Goal: Use online tool/utility: Use online tool/utility

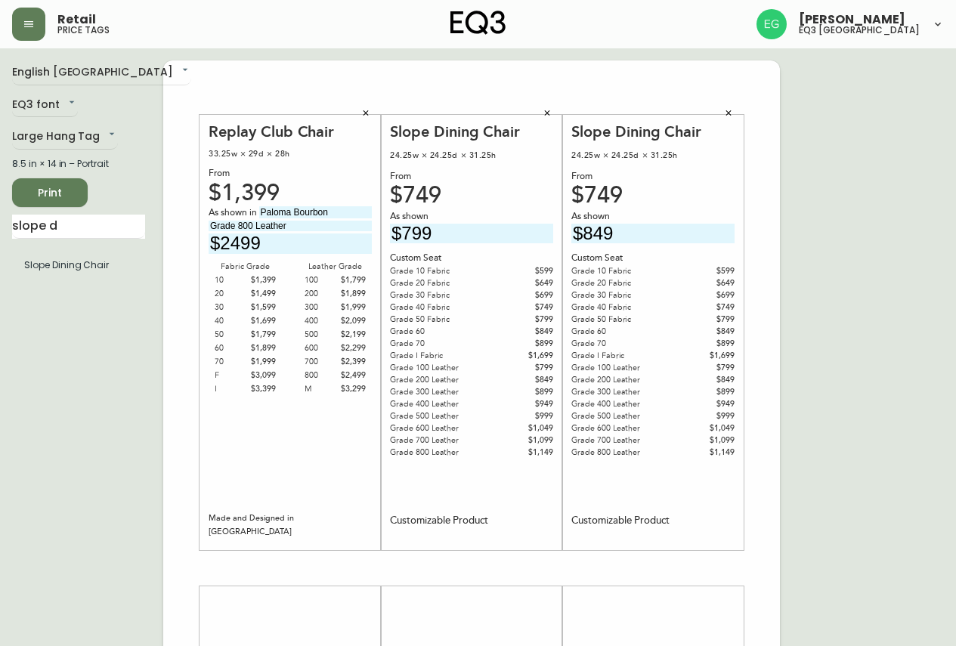
click at [368, 113] on icon "button" at bounding box center [365, 113] width 9 height 9
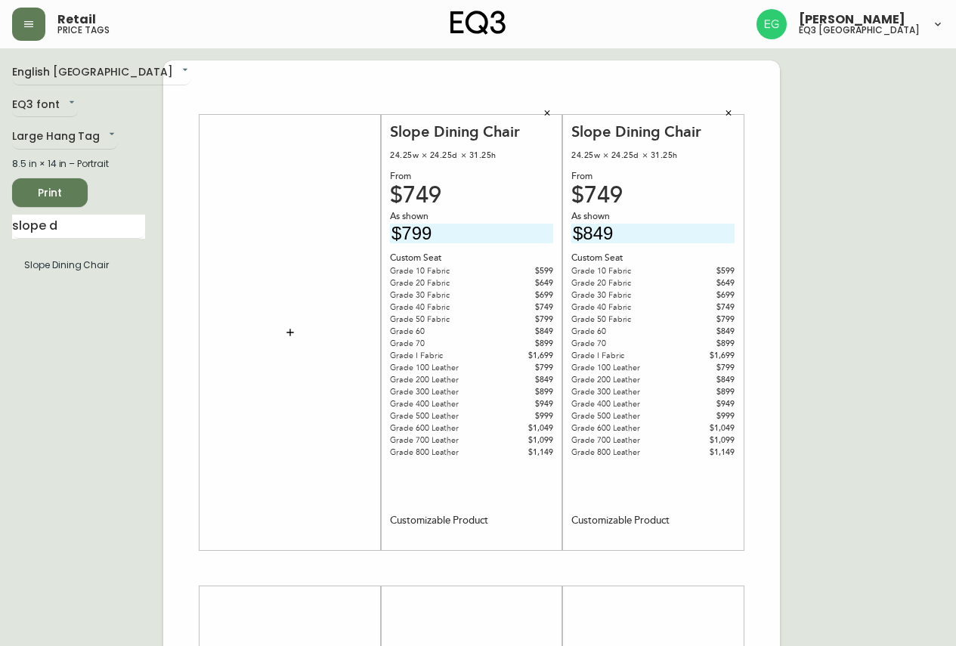
click at [553, 112] on button "button" at bounding box center [547, 113] width 23 height 23
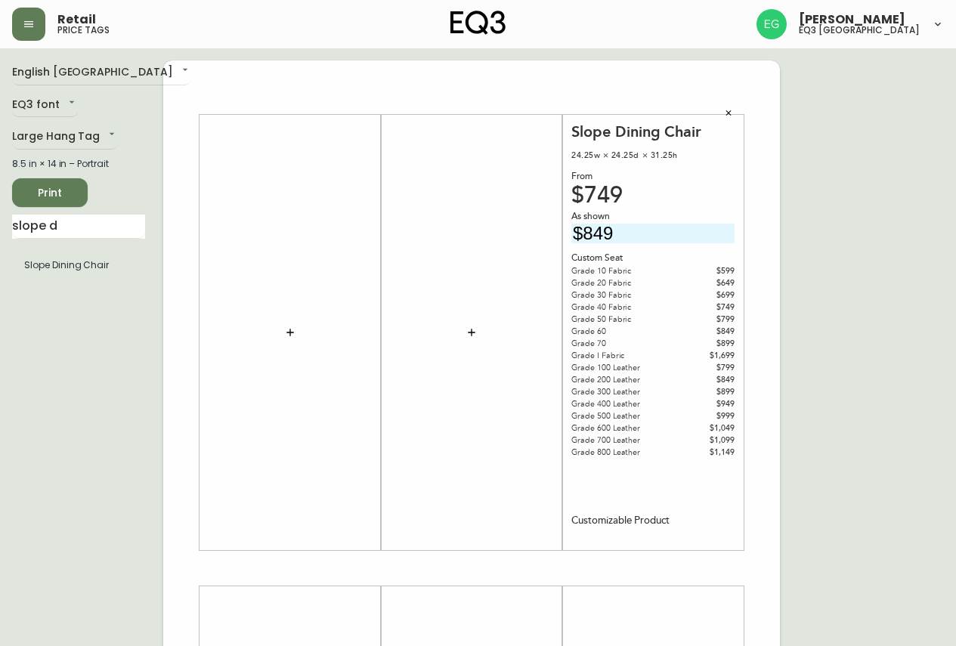
click at [728, 116] on icon "button" at bounding box center [728, 113] width 9 height 9
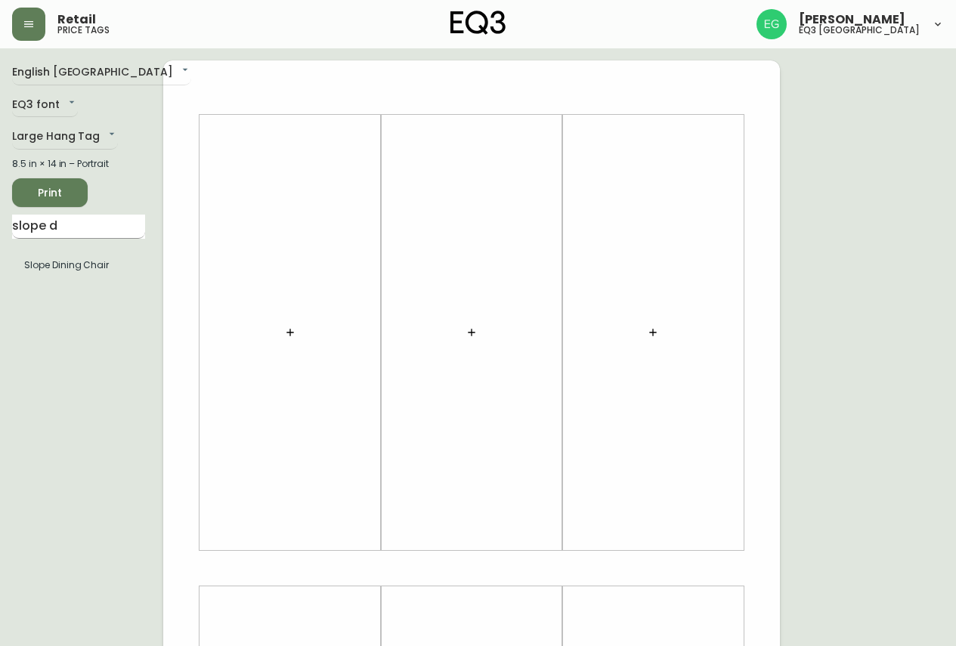
click at [124, 218] on input "slope d" at bounding box center [78, 227] width 133 height 24
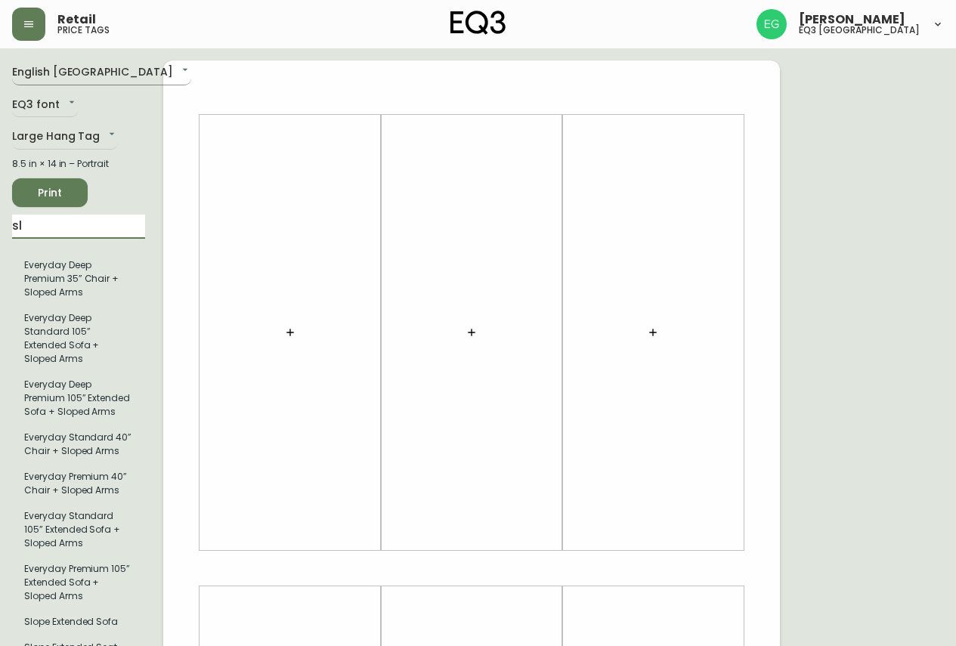
type input "s"
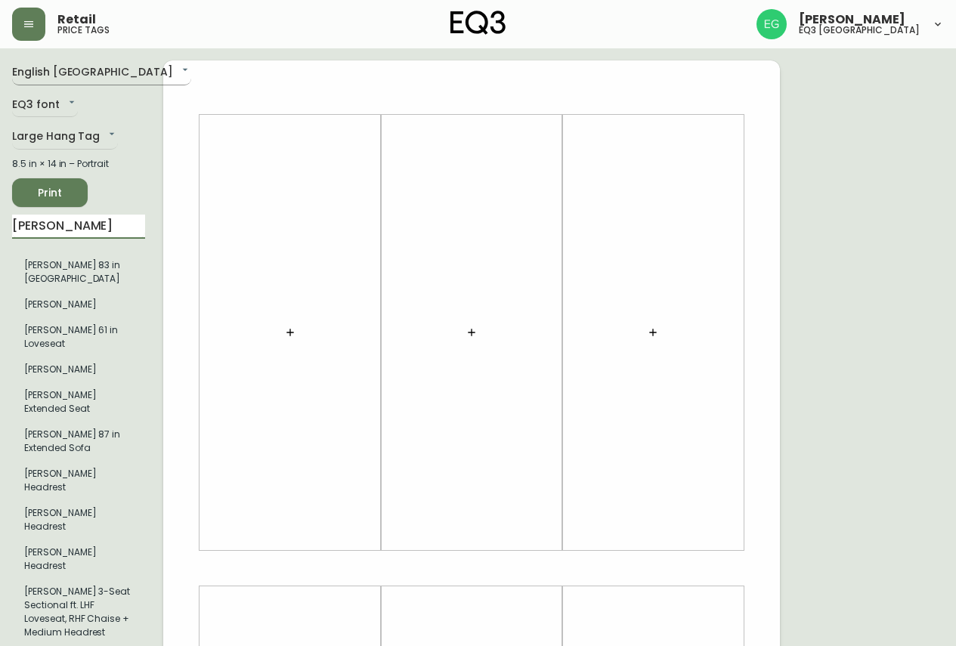
type input "[PERSON_NAME]"
drag, startPoint x: 106, startPoint y: 85, endPoint x: 253, endPoint y: 196, distance: 184.0
click at [253, 196] on div at bounding box center [290, 332] width 163 height 421
click at [123, 234] on input "[PERSON_NAME]" at bounding box center [78, 227] width 133 height 24
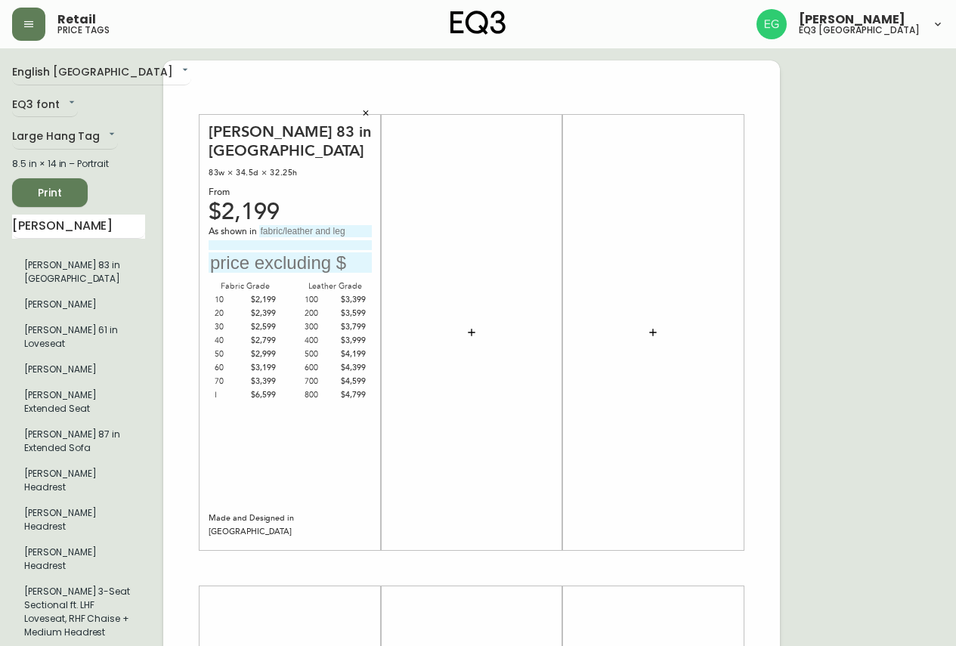
click at [324, 225] on input "text" at bounding box center [315, 231] width 113 height 12
type input "PALOMA DEEP GREEN"
type input "WALNUT LEGS"
type input "$4399"
click at [53, 201] on span "Print" at bounding box center [49, 193] width 51 height 19
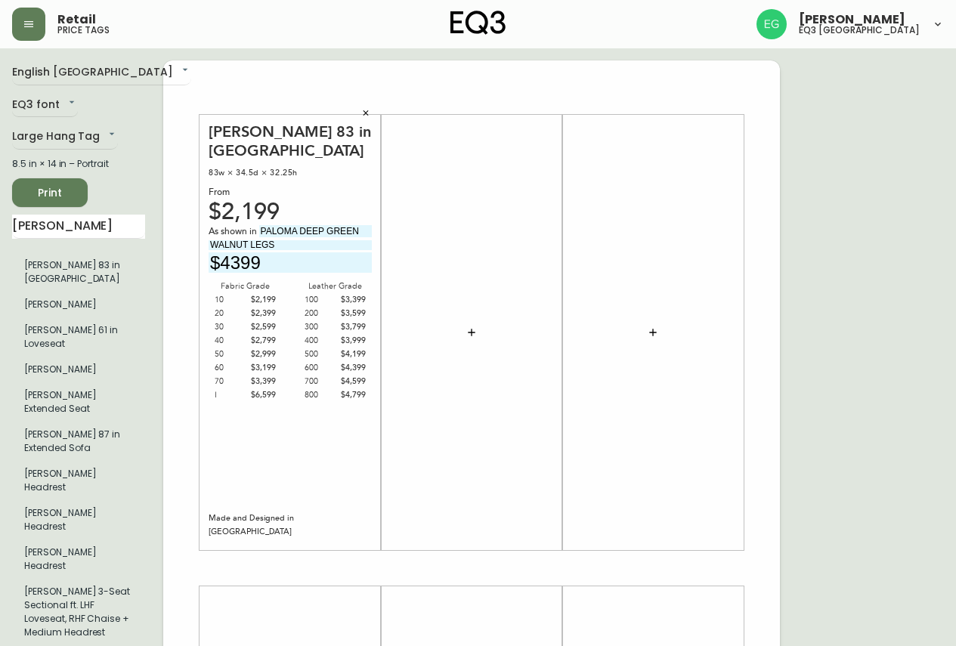
click at [364, 110] on icon "button" at bounding box center [365, 113] width 9 height 9
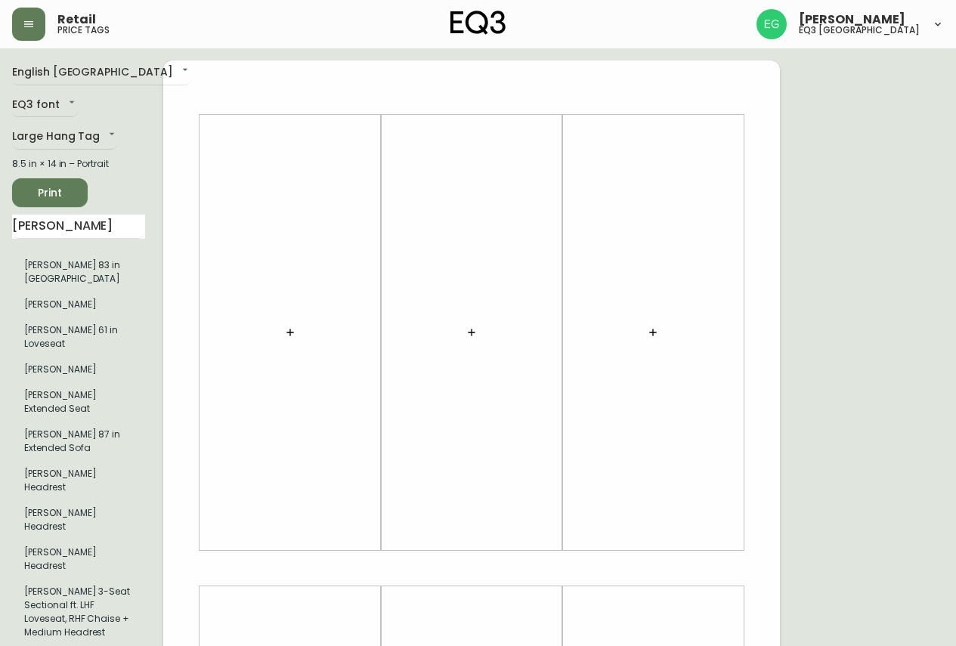
drag, startPoint x: 66, startPoint y: 227, endPoint x: 0, endPoint y: 157, distance: 96.3
click at [0, 157] on main "English [GEOGRAPHIC_DATA] en_CA EQ3 font EQ3 Large Hang Tag large 8.5 in × 14 i…" at bounding box center [478, 562] width 956 height 1028
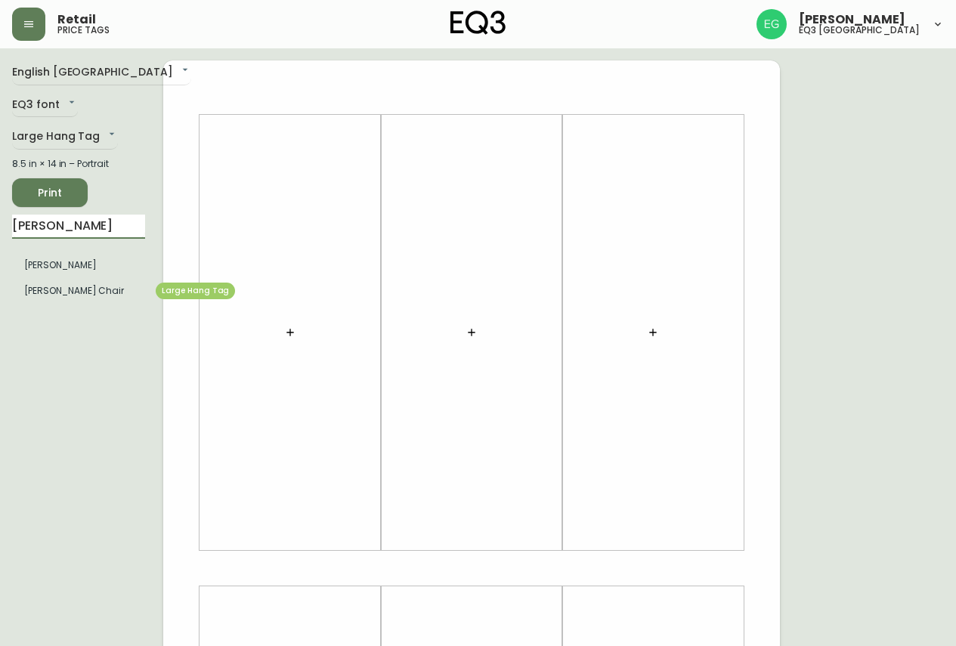
type input "[PERSON_NAME]"
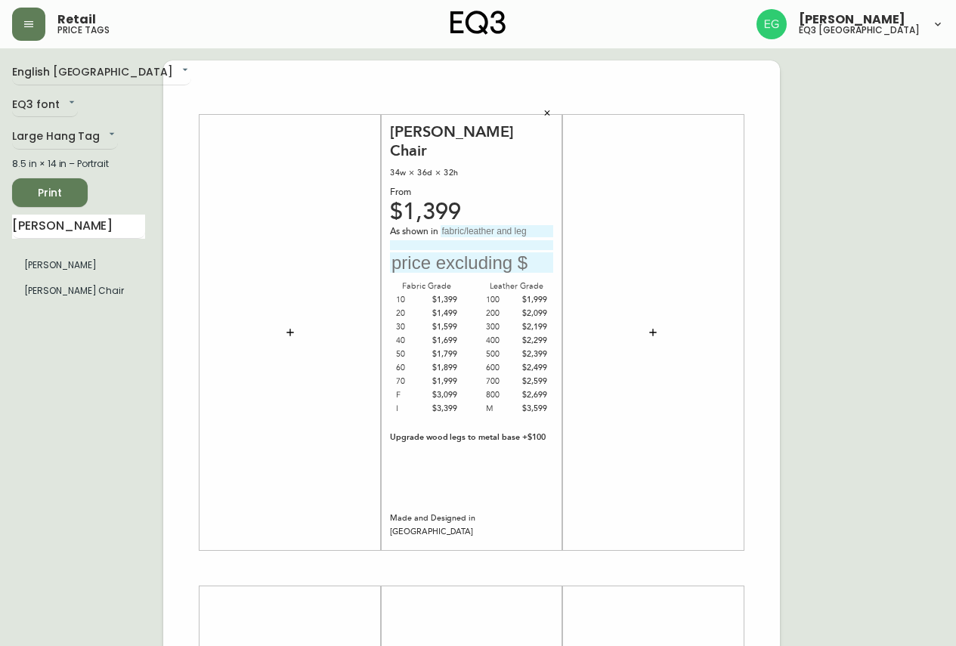
click at [522, 225] on input "text" at bounding box center [497, 231] width 113 height 12
type input "PETRA GRANITE"
type input "ASH BLACK LEGS"
type input "$2199"
click at [35, 196] on span "Print" at bounding box center [49, 193] width 51 height 19
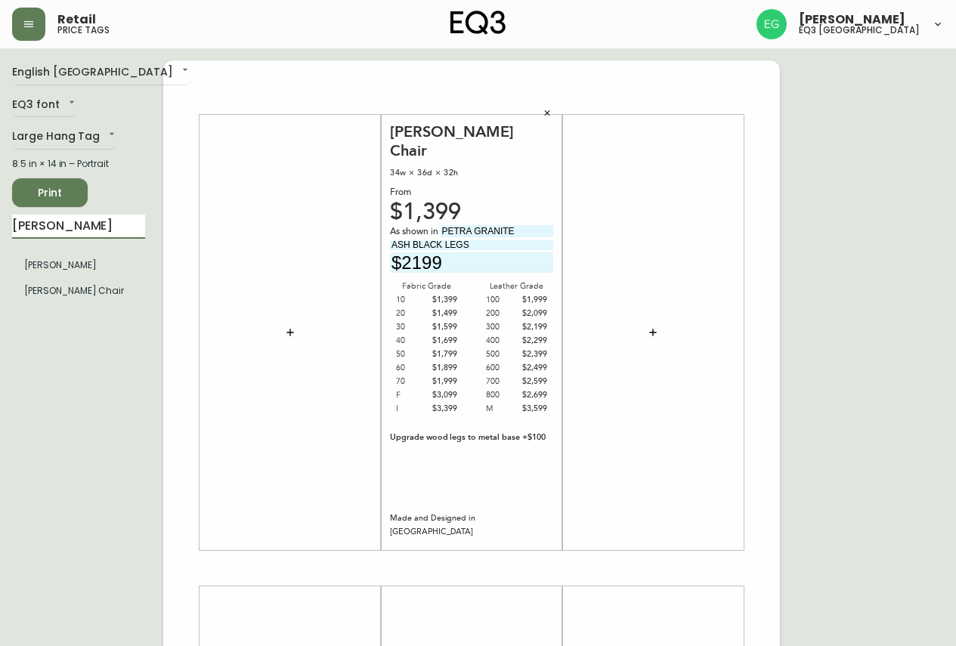
drag, startPoint x: 128, startPoint y: 225, endPoint x: 0, endPoint y: 235, distance: 128.2
click at [0, 235] on main "English [GEOGRAPHIC_DATA] en_CA EQ3 font EQ3 Large Hang Tag large 8.5 in × 14 i…" at bounding box center [478, 562] width 956 height 1028
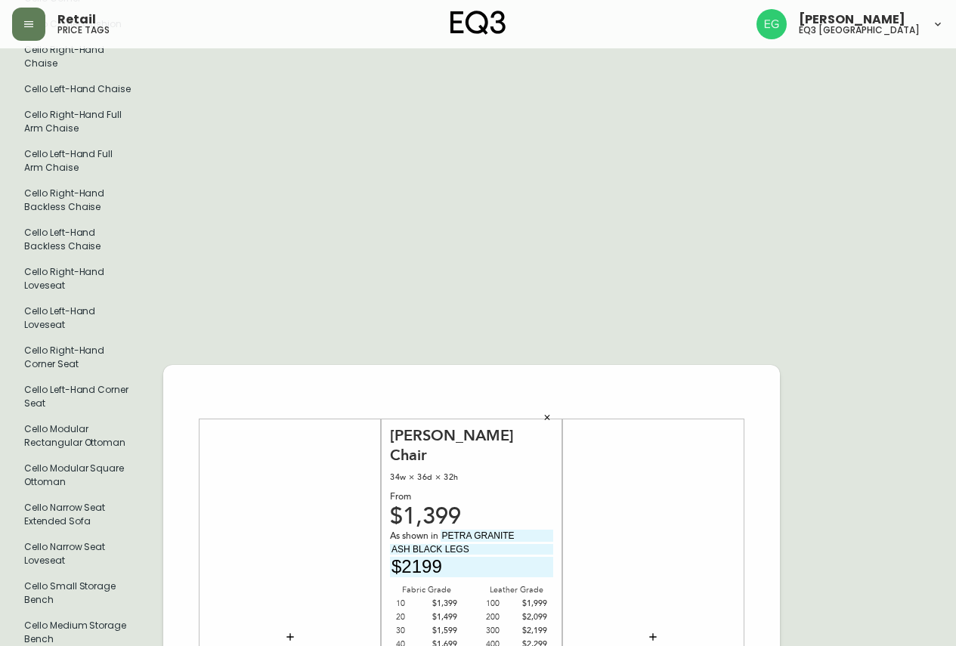
scroll to position [147, 0]
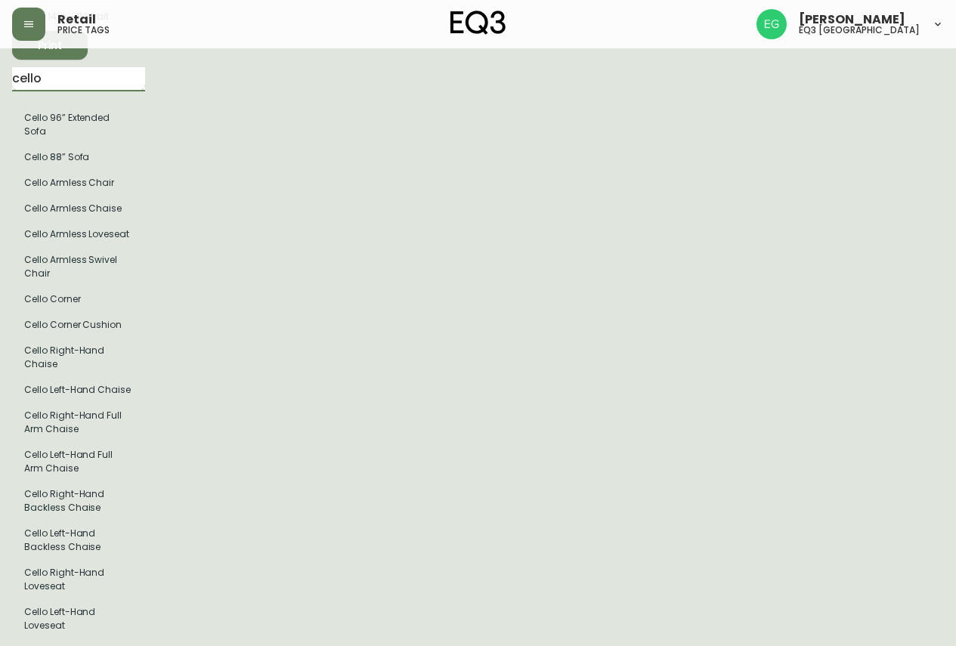
click at [85, 79] on input "cello" at bounding box center [78, 79] width 133 height 24
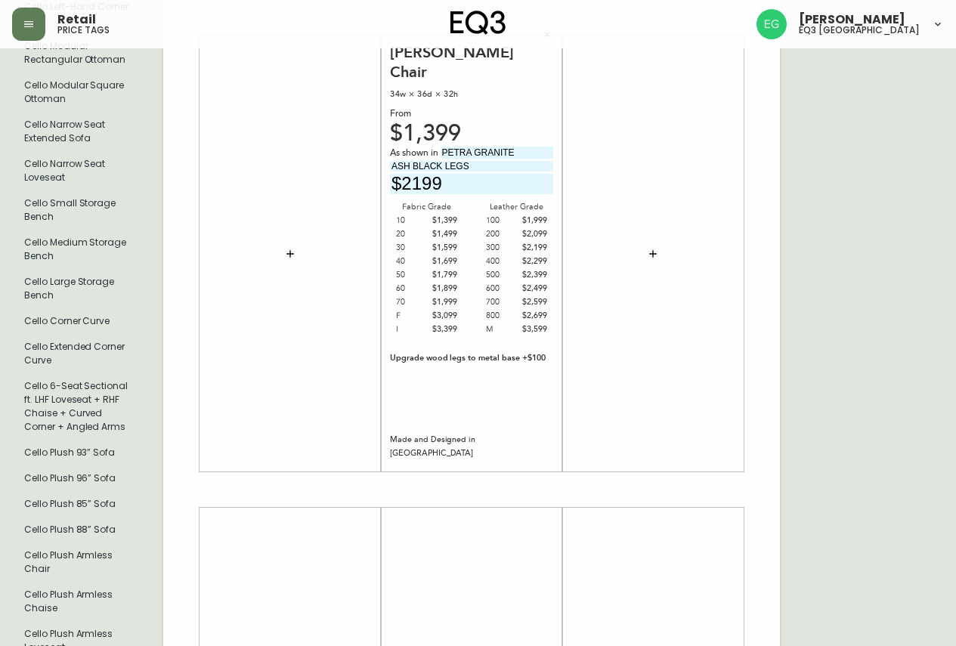
scroll to position [756, 0]
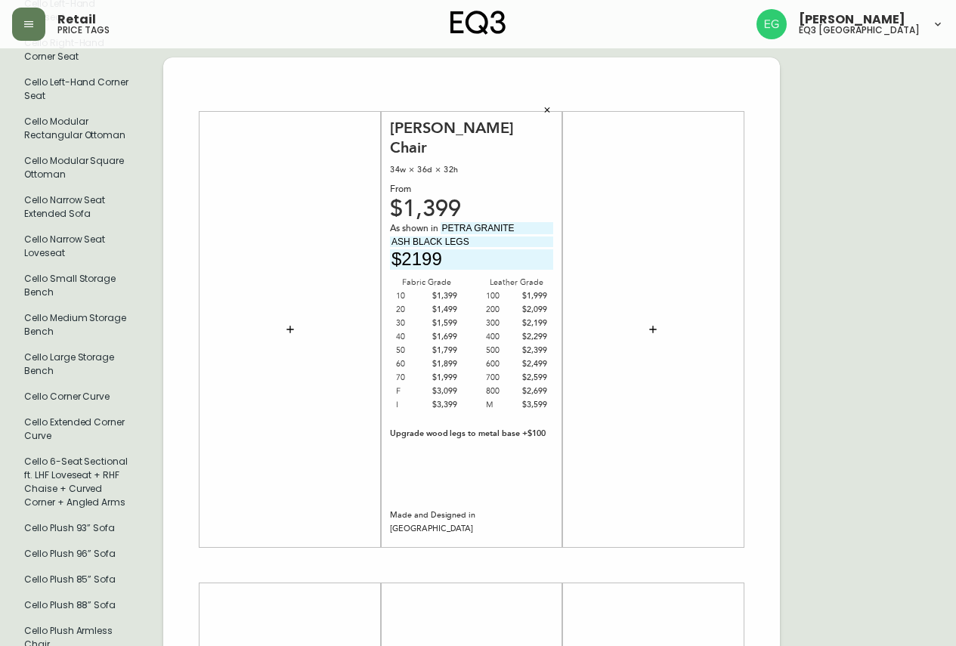
type input "cello"
click at [655, 324] on icon "button" at bounding box center [653, 330] width 12 height 12
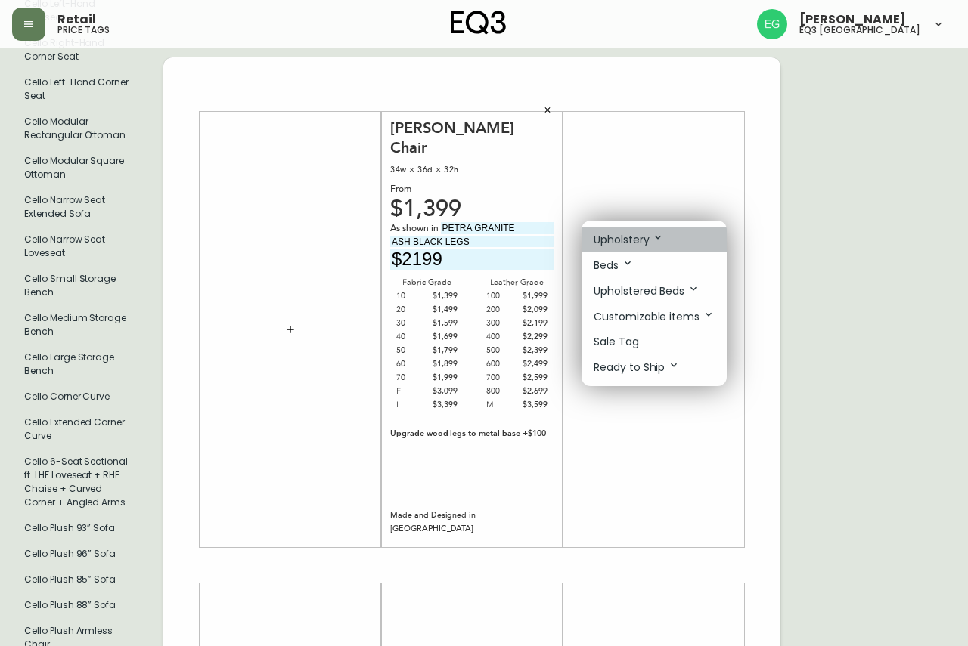
click at [659, 237] on icon at bounding box center [658, 237] width 12 height 12
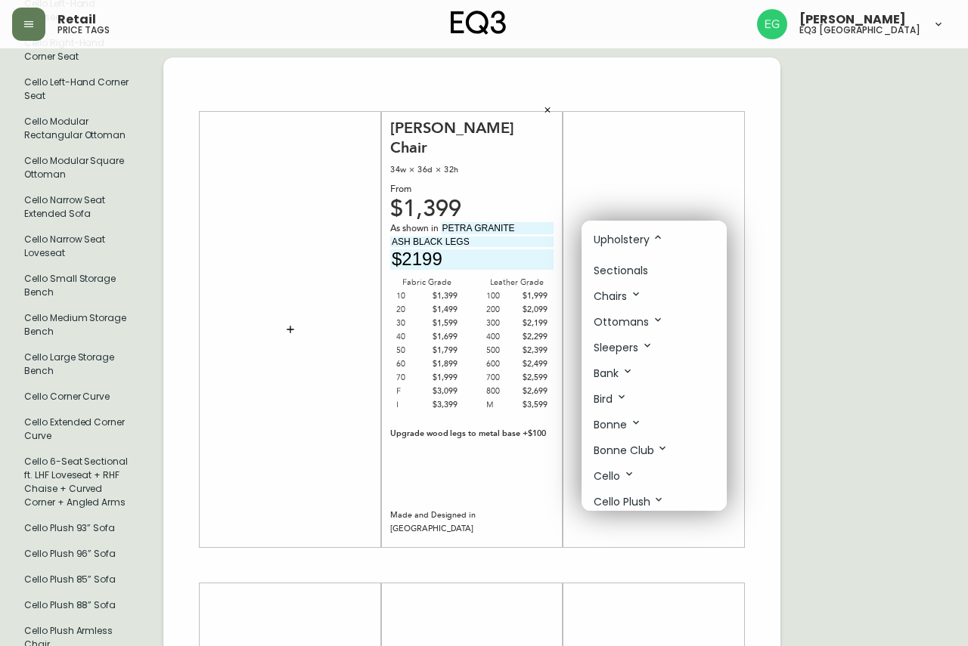
click at [651, 268] on li "Sectionals" at bounding box center [653, 271] width 145 height 25
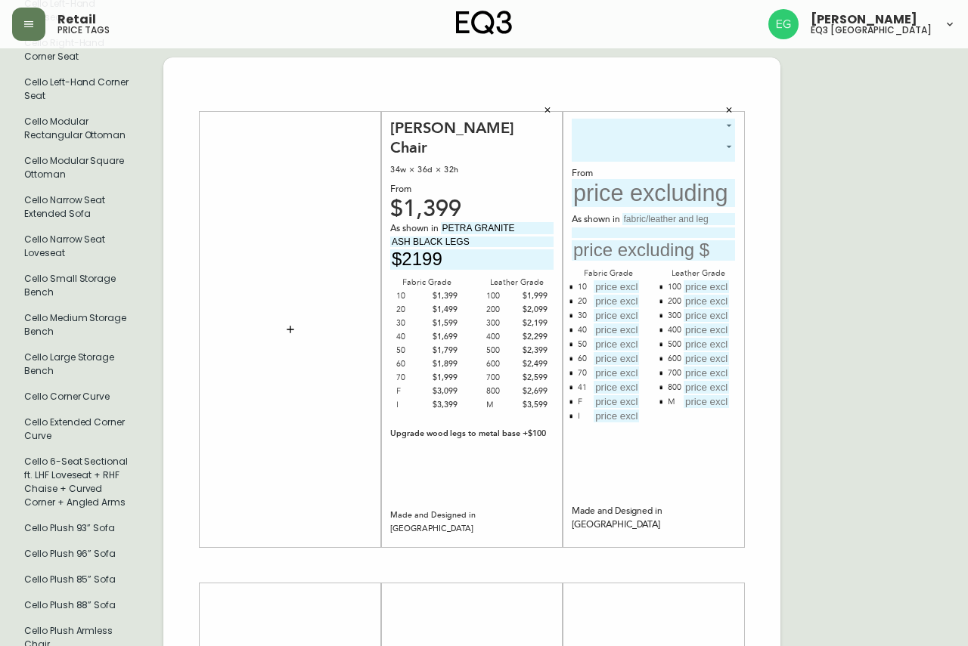
click at [653, 119] on body "Retail price tags [PERSON_NAME] eq3 [GEOGRAPHIC_DATA] English [GEOGRAPHIC_DATA]…" at bounding box center [484, 535] width 968 height 2583
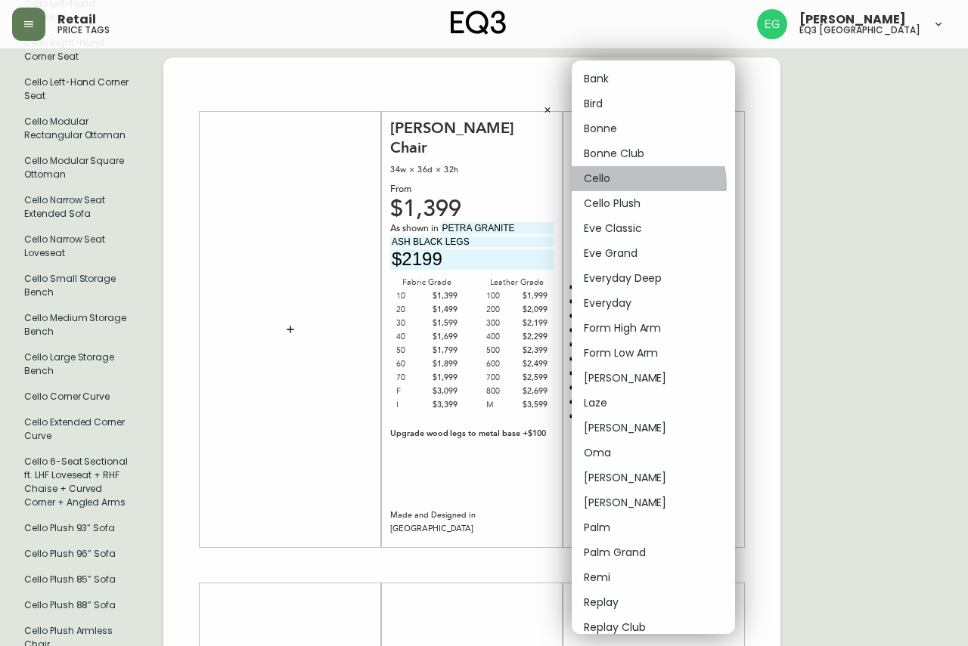
click at [633, 185] on li "Cello" at bounding box center [653, 178] width 163 height 25
type input "4"
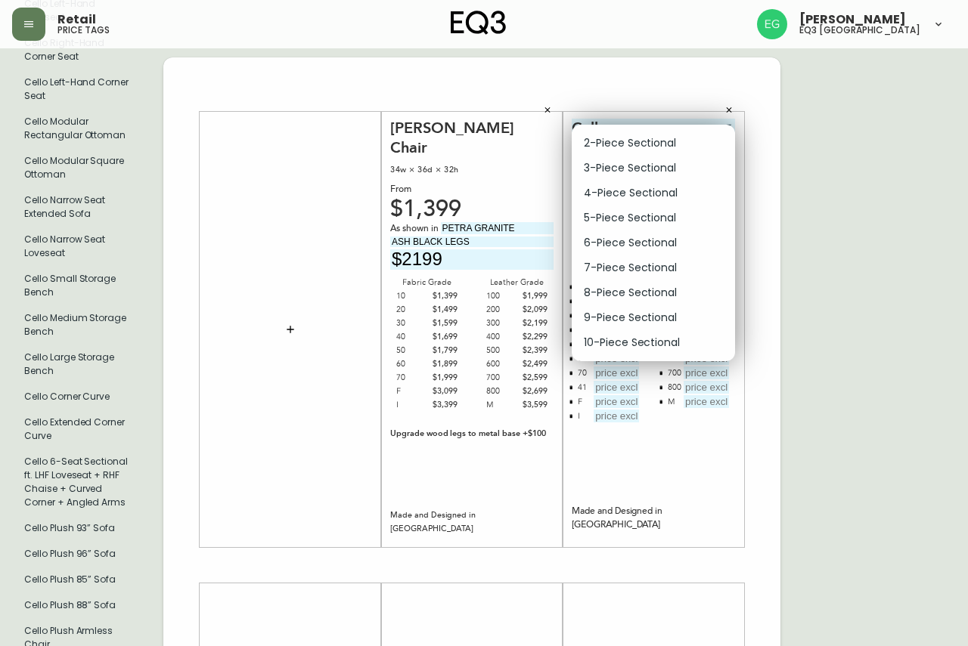
click at [652, 148] on body "Retail price tags [PERSON_NAME] eq3 [GEOGRAPHIC_DATA] English [GEOGRAPHIC_DATA]…" at bounding box center [484, 535] width 968 height 2583
click at [662, 150] on li "2-Piece Sectional" at bounding box center [653, 143] width 163 height 25
type input "0"
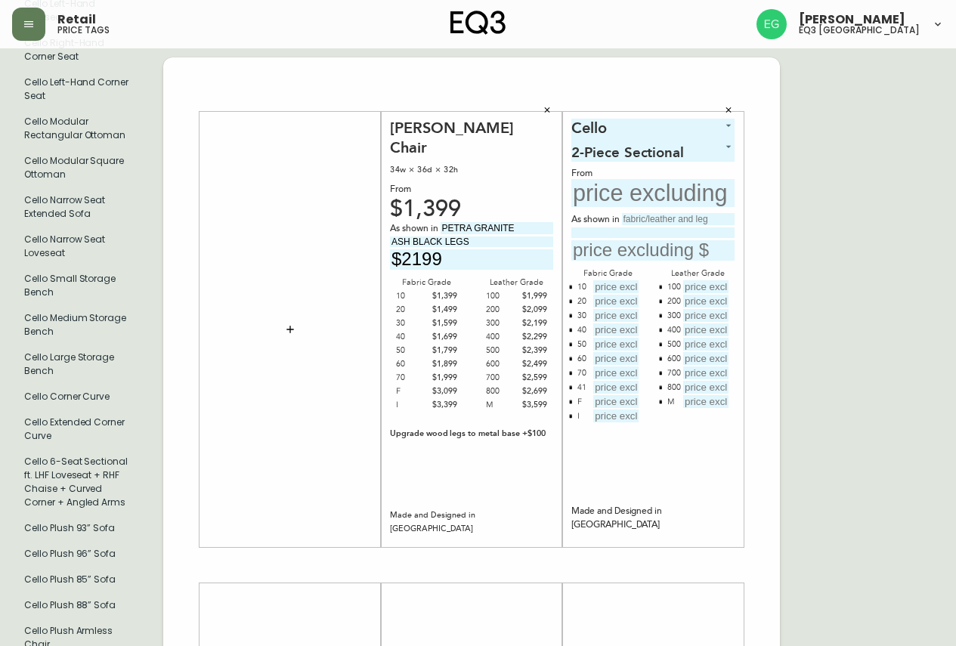
click at [656, 213] on input "text" at bounding box center [678, 219] width 113 height 12
click at [657, 192] on input "text" at bounding box center [653, 193] width 163 height 28
